Goal: Information Seeking & Learning: Find specific fact

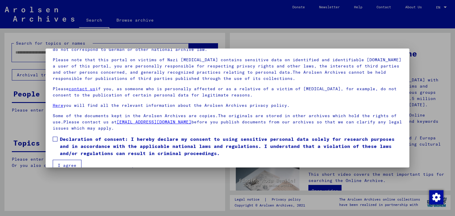
scroll to position [46, 0]
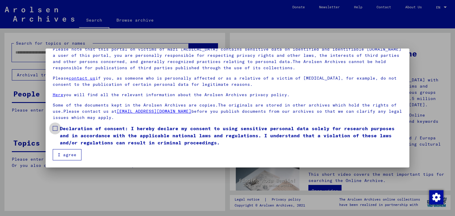
click at [56, 128] on span at bounding box center [55, 128] width 5 height 5
click at [69, 155] on button "I agree" at bounding box center [67, 154] width 29 height 11
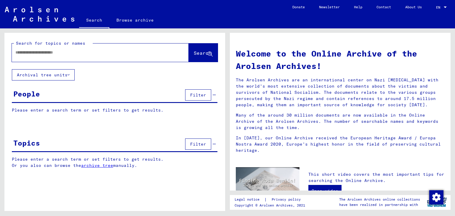
click at [94, 54] on input "text" at bounding box center [93, 52] width 156 height 6
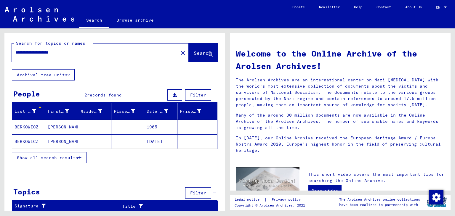
click at [32, 126] on mat-cell "BERKOWICZ" at bounding box center [28, 127] width 33 height 14
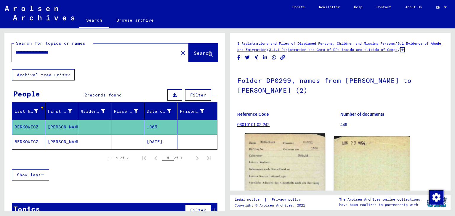
click at [281, 169] on img at bounding box center [285, 192] width 80 height 116
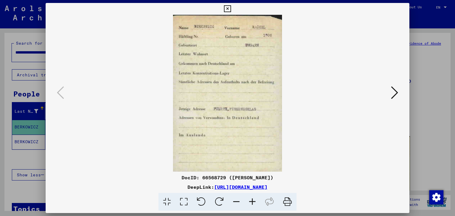
click at [253, 199] on icon at bounding box center [252, 202] width 16 height 18
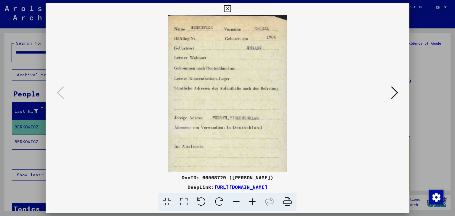
click at [253, 199] on icon at bounding box center [252, 202] width 16 height 18
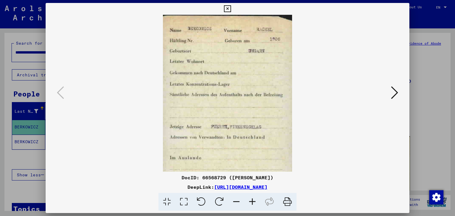
click at [253, 199] on icon at bounding box center [252, 202] width 16 height 18
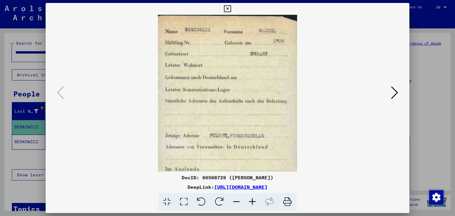
click at [253, 199] on icon at bounding box center [252, 202] width 16 height 18
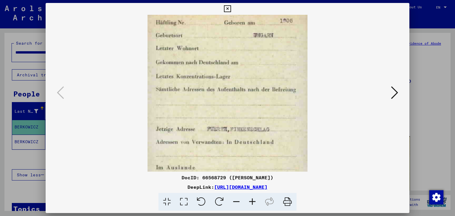
drag, startPoint x: 227, startPoint y: 131, endPoint x: 224, endPoint y: 107, distance: 24.1
click at [224, 107] on img at bounding box center [228, 106] width 160 height 231
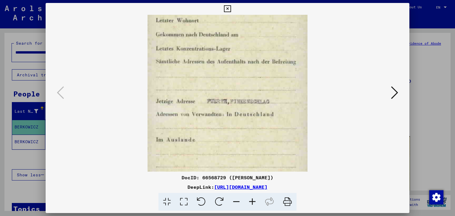
drag, startPoint x: 232, startPoint y: 127, endPoint x: 231, endPoint y: 80, distance: 47.4
click at [231, 80] on img at bounding box center [228, 78] width 160 height 231
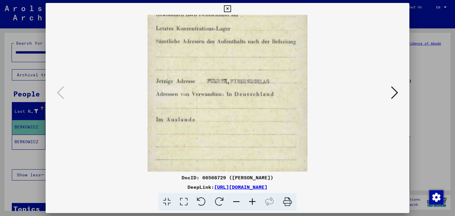
click at [228, 8] on icon at bounding box center [227, 8] width 7 height 7
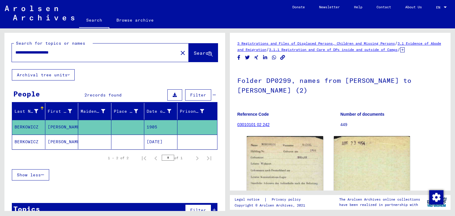
click at [69, 142] on mat-cell "[PERSON_NAME]" at bounding box center [61, 142] width 33 height 15
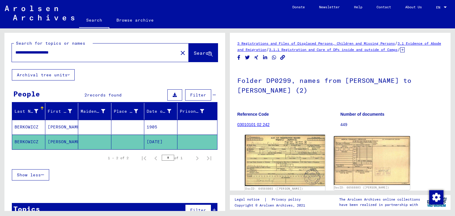
click at [283, 165] on img at bounding box center [285, 160] width 80 height 51
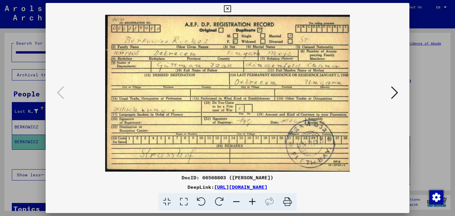
click at [253, 202] on icon at bounding box center [252, 202] width 16 height 18
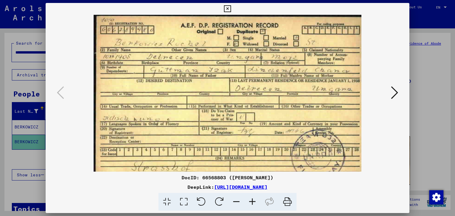
click at [253, 202] on icon at bounding box center [252, 202] width 16 height 18
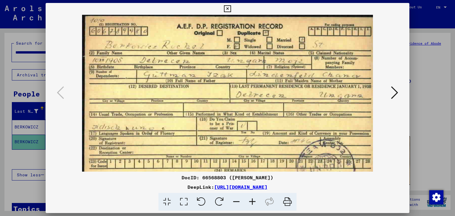
click at [253, 202] on icon at bounding box center [252, 202] width 16 height 18
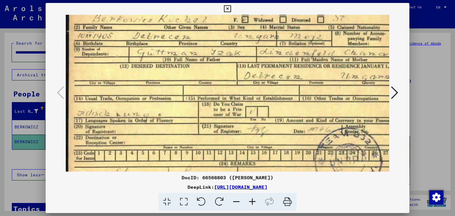
scroll to position [33, 0]
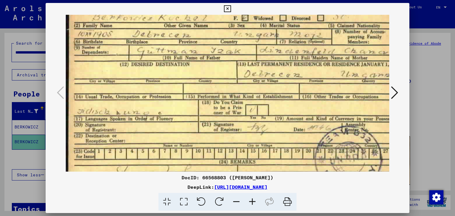
drag, startPoint x: 292, startPoint y: 109, endPoint x: 281, endPoint y: 76, distance: 35.1
click at [281, 76] on img at bounding box center [234, 89] width 337 height 216
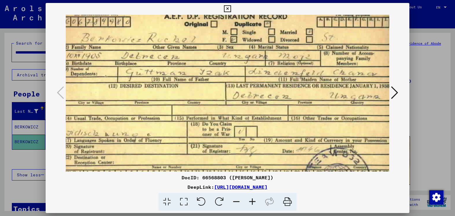
scroll to position [12, 11]
drag, startPoint x: 210, startPoint y: 129, endPoint x: 154, endPoint y: 139, distance: 56.5
click at [154, 139] on img at bounding box center [223, 111] width 337 height 216
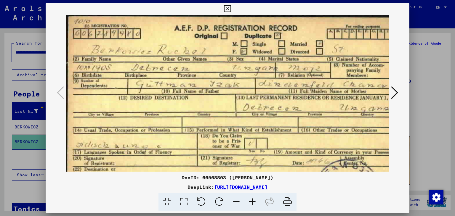
scroll to position [0, 3]
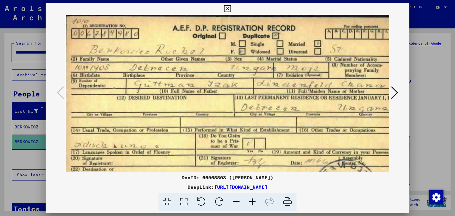
drag, startPoint x: 178, startPoint y: 79, endPoint x: 194, endPoint y: 101, distance: 26.9
click at [194, 101] on img at bounding box center [231, 123] width 337 height 216
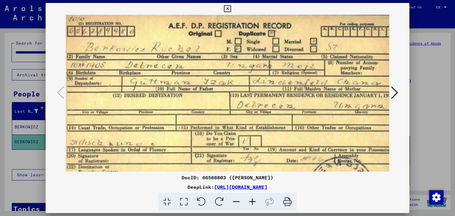
scroll to position [0, 6]
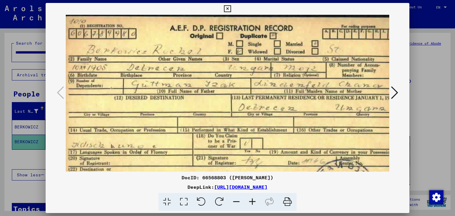
click at [153, 100] on img at bounding box center [228, 123] width 337 height 216
click at [225, 7] on icon at bounding box center [227, 8] width 7 height 7
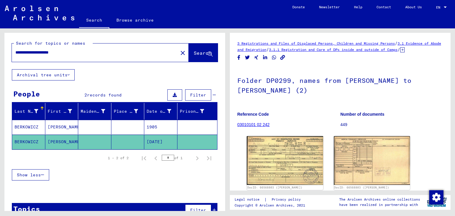
drag, startPoint x: 30, startPoint y: 54, endPoint x: 0, endPoint y: 54, distance: 30.2
click at [0, 54] on div "**********" at bounding box center [114, 119] width 228 height 183
click at [65, 52] on input "**********" at bounding box center [94, 52] width 159 height 6
type input "**********"
click at [194, 54] on span "Search" at bounding box center [203, 53] width 18 height 6
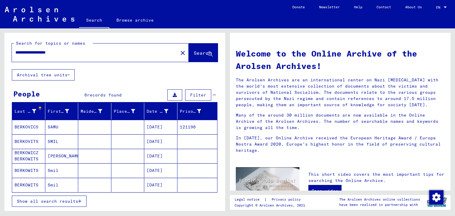
click at [34, 126] on mat-cell "BERKOVICS" at bounding box center [28, 127] width 33 height 14
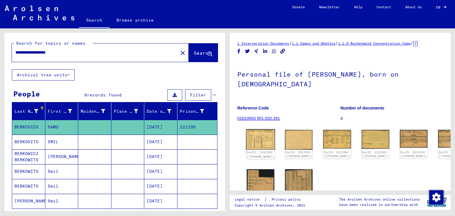
click at [256, 139] on img at bounding box center [260, 139] width 29 height 21
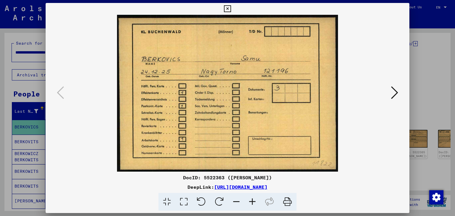
click at [393, 92] on icon at bounding box center [394, 93] width 7 height 14
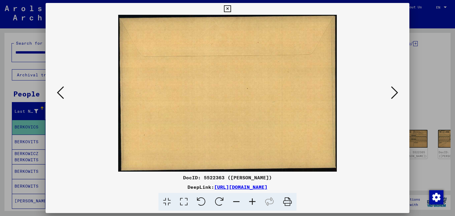
click at [393, 92] on icon at bounding box center [394, 93] width 7 height 14
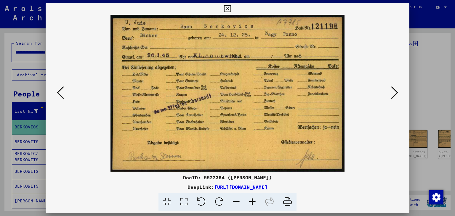
click at [396, 92] on icon at bounding box center [394, 93] width 7 height 14
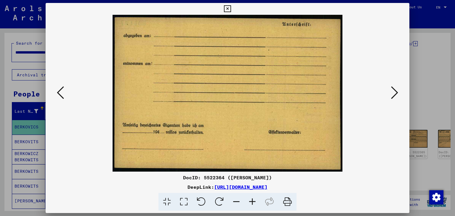
click at [396, 92] on icon at bounding box center [394, 93] width 7 height 14
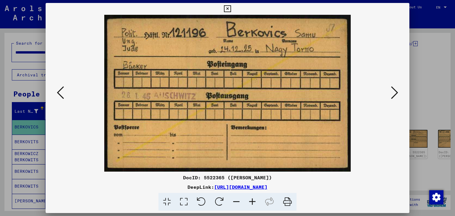
click at [396, 92] on icon at bounding box center [394, 93] width 7 height 14
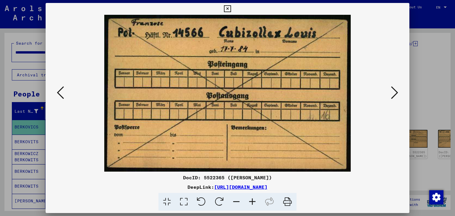
click at [396, 92] on icon at bounding box center [394, 93] width 7 height 14
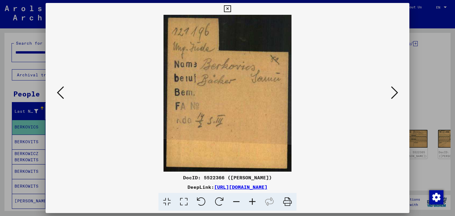
click at [396, 92] on icon at bounding box center [394, 93] width 7 height 14
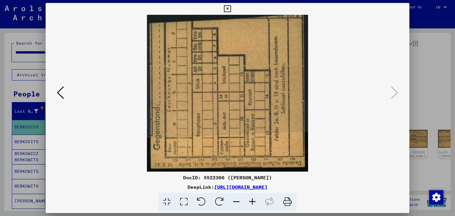
click at [225, 8] on icon at bounding box center [227, 8] width 7 height 7
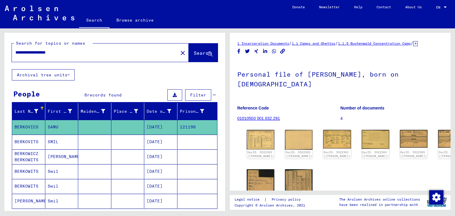
click at [36, 173] on mat-cell "BERKOWITS" at bounding box center [28, 171] width 33 height 15
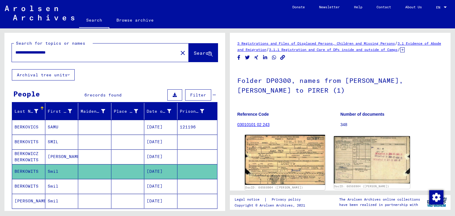
click at [305, 163] on img at bounding box center [285, 160] width 80 height 50
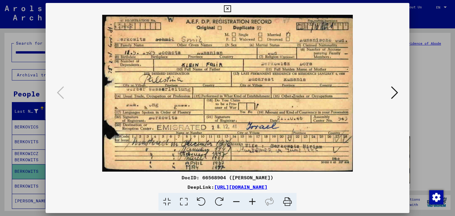
click at [226, 9] on icon at bounding box center [227, 8] width 7 height 7
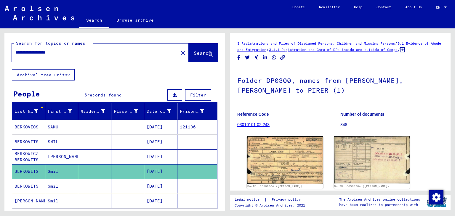
scroll to position [71, 0]
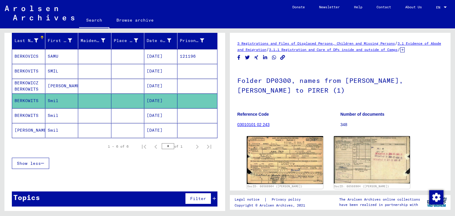
click at [36, 116] on mat-cell "BERKOWITS" at bounding box center [28, 115] width 33 height 15
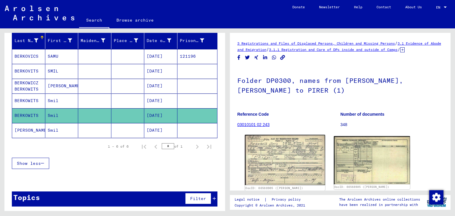
click at [292, 153] on img at bounding box center [285, 160] width 80 height 50
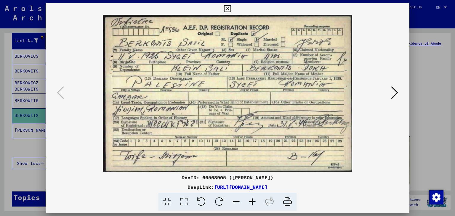
click at [254, 201] on icon at bounding box center [252, 202] width 16 height 18
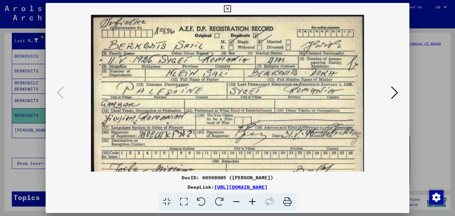
click at [254, 201] on icon at bounding box center [252, 202] width 16 height 18
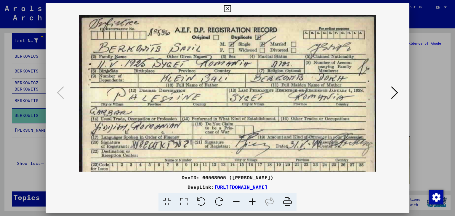
click at [254, 201] on icon at bounding box center [252, 202] width 16 height 18
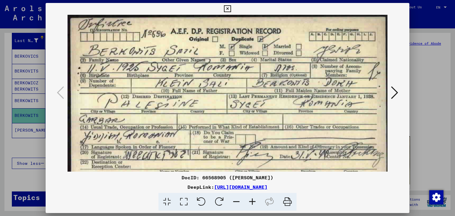
click at [229, 9] on icon at bounding box center [227, 8] width 7 height 7
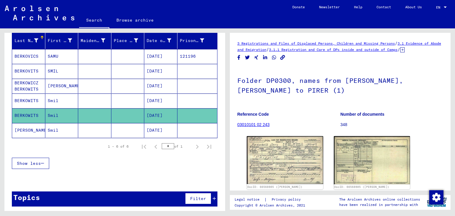
click at [64, 102] on mat-cell "Smil" at bounding box center [61, 101] width 33 height 15
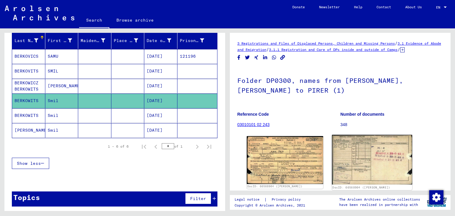
click at [381, 174] on img at bounding box center [372, 160] width 80 height 50
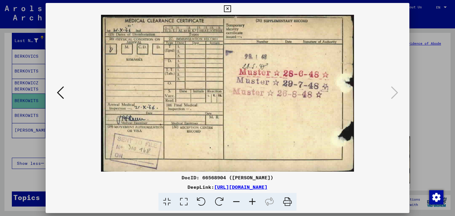
click at [227, 10] on icon at bounding box center [227, 8] width 7 height 7
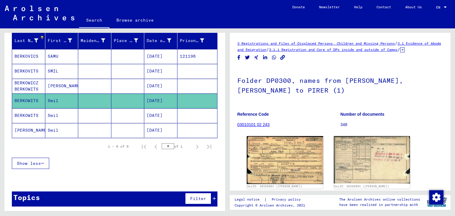
click at [37, 129] on mat-cell "[PERSON_NAME]" at bounding box center [28, 130] width 33 height 15
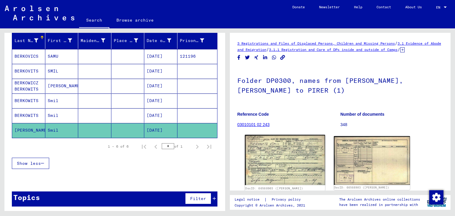
click at [284, 171] on img at bounding box center [285, 160] width 80 height 50
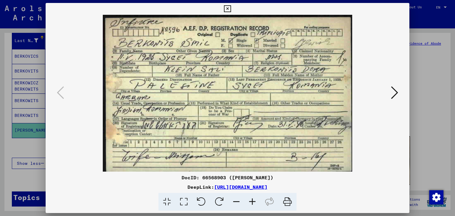
click at [226, 8] on icon at bounding box center [227, 8] width 7 height 7
